Goal: Check status: Check status

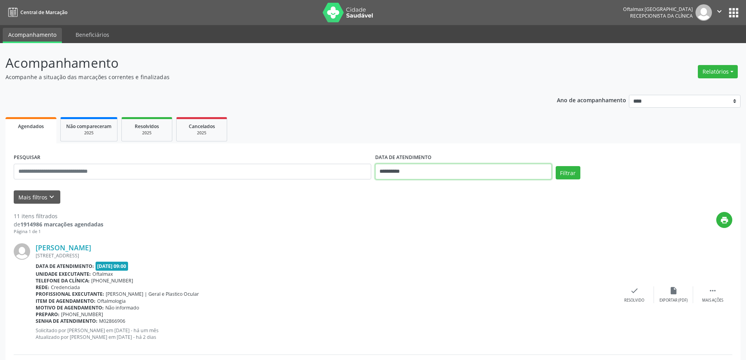
click at [412, 172] on input "**********" at bounding box center [463, 172] width 177 height 16
click at [415, 262] on span "23" at bounding box center [417, 259] width 15 height 15
type input "**********"
click at [415, 262] on span "23" at bounding box center [417, 259] width 15 height 15
click at [569, 177] on button "Filtrar" at bounding box center [568, 172] width 25 height 13
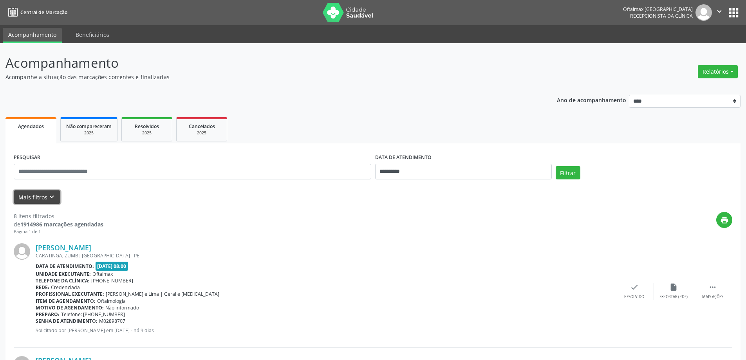
click at [46, 195] on button "Mais filtros keyboard_arrow_down" at bounding box center [37, 197] width 47 height 14
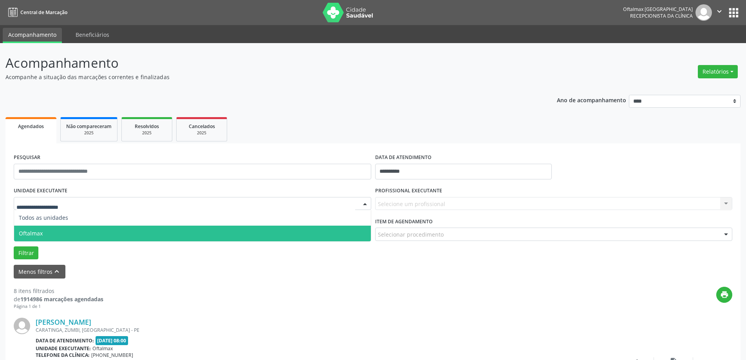
click at [55, 231] on span "Oftalmax" at bounding box center [192, 234] width 357 height 16
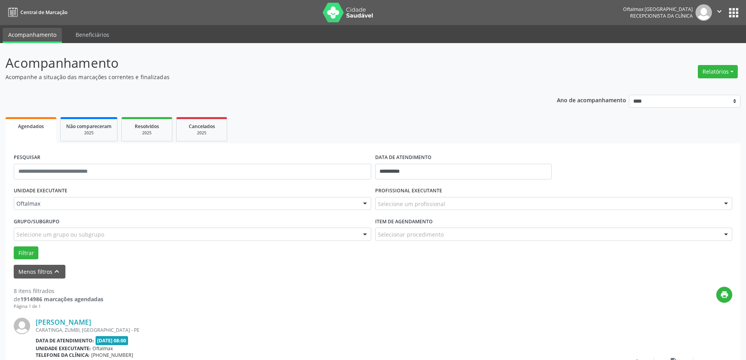
click at [397, 208] on div "Selecione um profissional" at bounding box center [554, 203] width 358 height 13
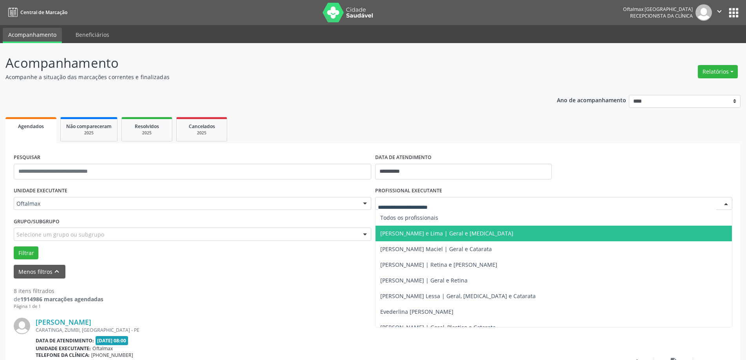
click at [400, 232] on span "[PERSON_NAME] e Lima | Geral e [MEDICAL_DATA]" at bounding box center [446, 232] width 133 height 7
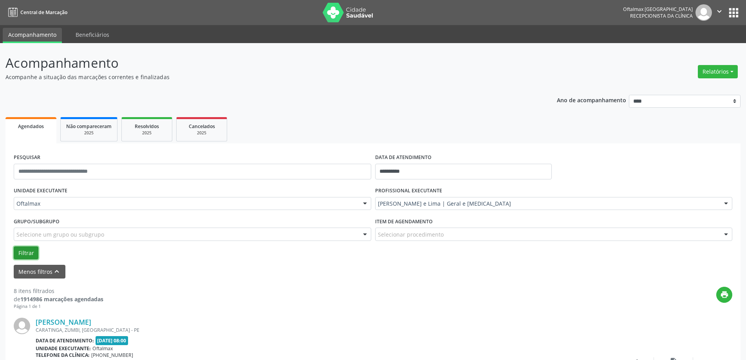
click at [31, 253] on button "Filtrar" at bounding box center [26, 252] width 25 height 13
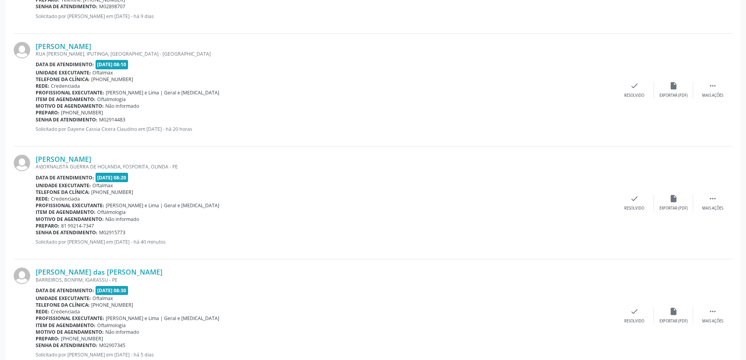
scroll to position [392, 0]
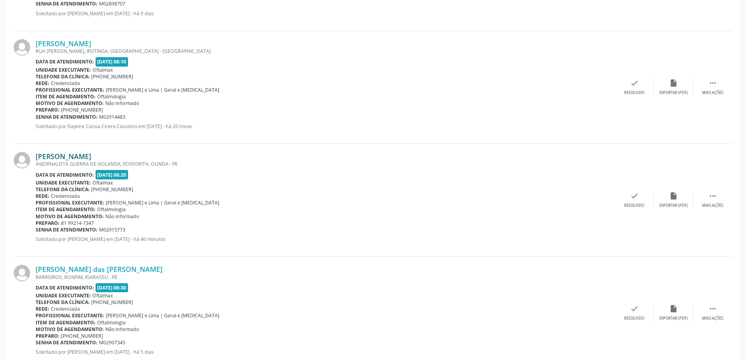
click at [73, 154] on link "[PERSON_NAME]" at bounding box center [64, 156] width 56 height 9
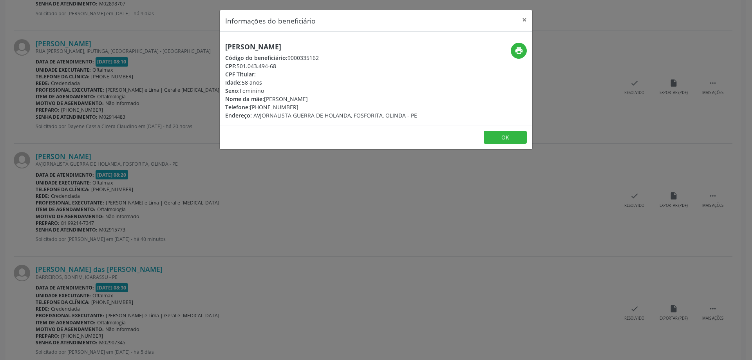
drag, startPoint x: 226, startPoint y: 46, endPoint x: 333, endPoint y: 45, distance: 107.3
click at [333, 45] on h5 "[PERSON_NAME]" at bounding box center [321, 47] width 192 height 8
copy h5 "[PERSON_NAME]"
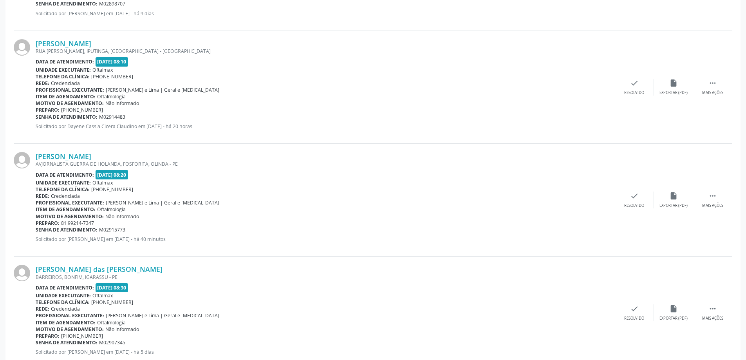
drag, startPoint x: 100, startPoint y: 229, endPoint x: 143, endPoint y: 228, distance: 43.5
click at [143, 228] on div "Senha de atendimento: M02915773" at bounding box center [325, 229] width 579 height 7
copy span "M02915773"
click at [60, 271] on link "[PERSON_NAME] das [PERSON_NAME]" at bounding box center [99, 269] width 127 height 9
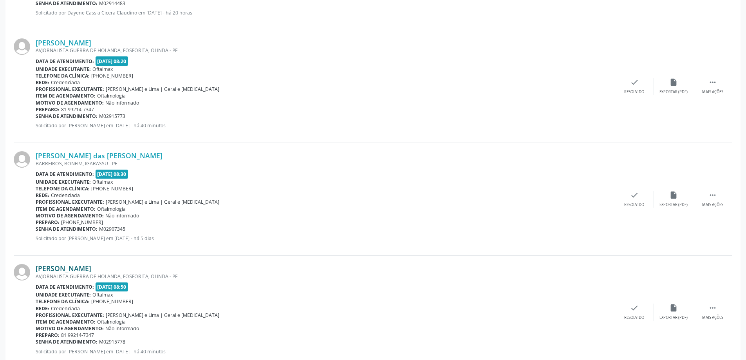
scroll to position [509, 0]
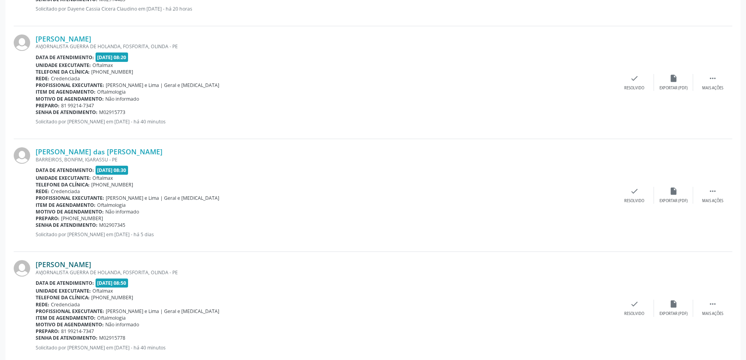
click at [91, 264] on link "[PERSON_NAME]" at bounding box center [64, 264] width 56 height 9
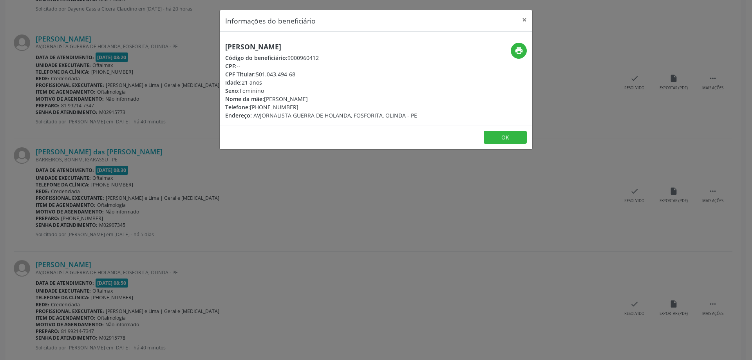
drag, startPoint x: 226, startPoint y: 49, endPoint x: 353, endPoint y: 45, distance: 126.9
click at [353, 45] on h5 "[PERSON_NAME]" at bounding box center [321, 47] width 192 height 8
copy h5 "[PERSON_NAME]"
click at [170, 261] on div "Informações do beneficiário × [PERSON_NAME] Código do beneficiário: 9000960412 …" at bounding box center [376, 180] width 752 height 360
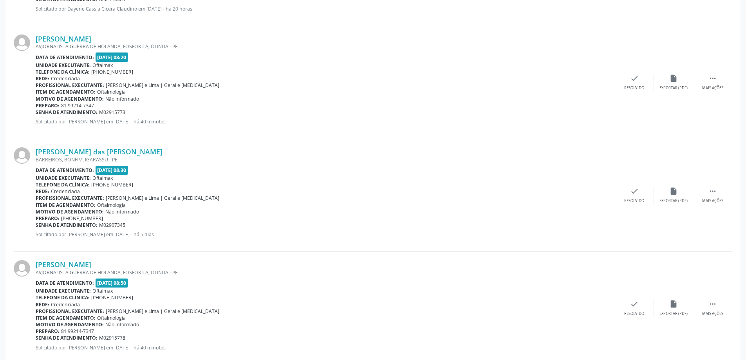
drag, startPoint x: 99, startPoint y: 339, endPoint x: 137, endPoint y: 338, distance: 38.0
click at [137, 338] on div "Senha de atendimento: M02915778" at bounding box center [325, 337] width 579 height 7
copy span "M02915778"
